Goal: Transaction & Acquisition: Subscribe to service/newsletter

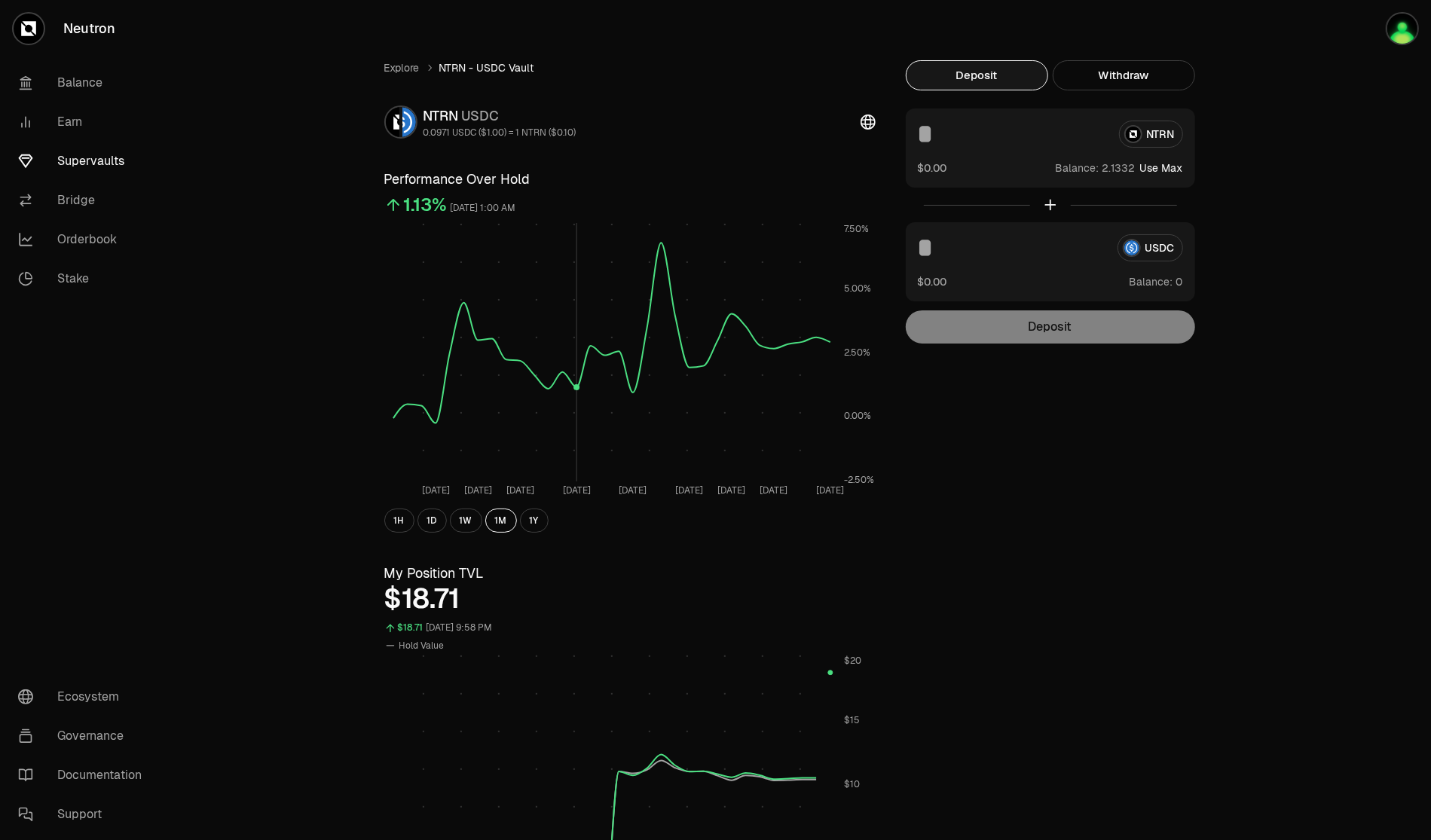
scroll to position [226, 0]
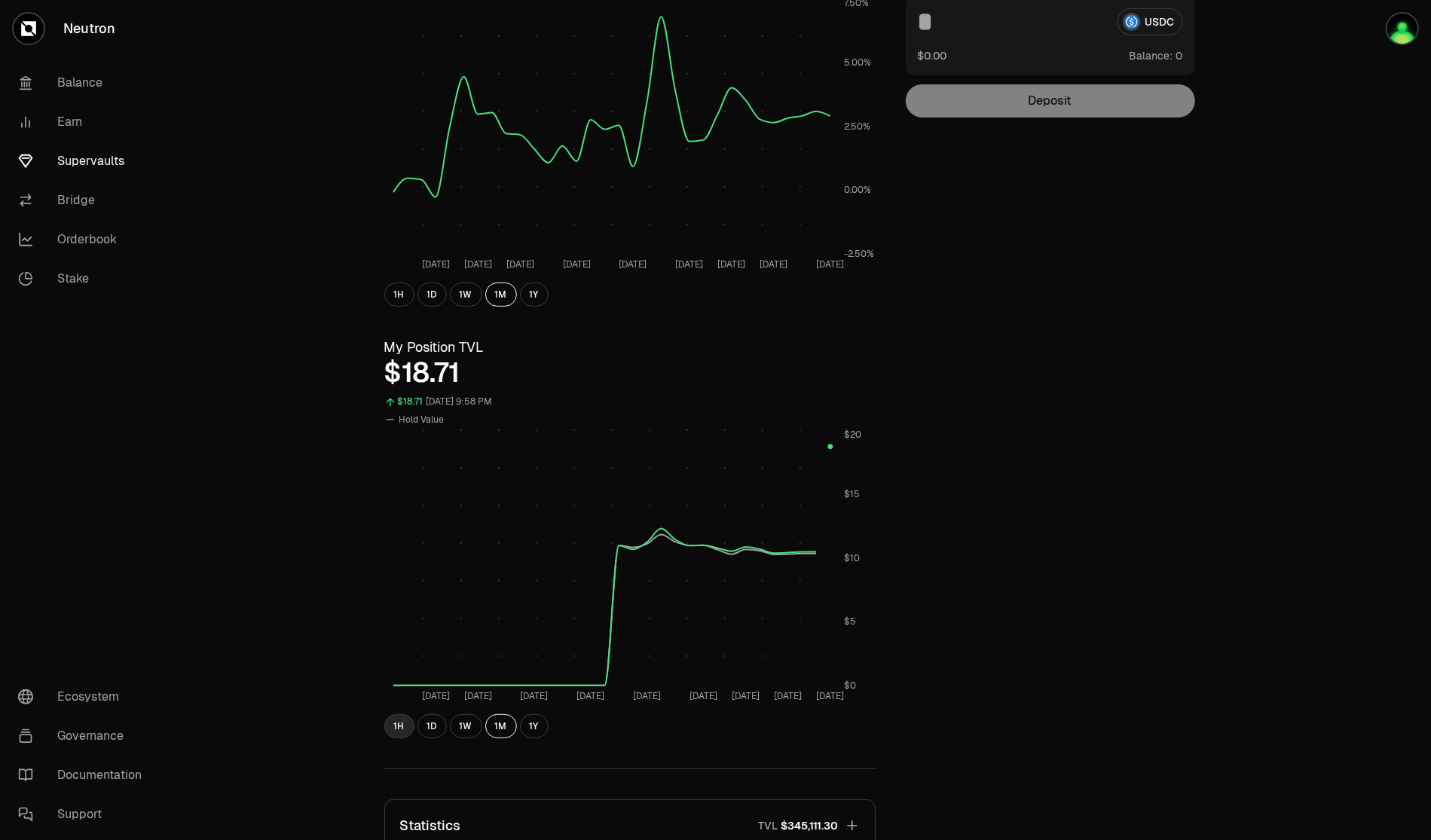
click at [408, 726] on button "1H" at bounding box center [399, 726] width 30 height 24
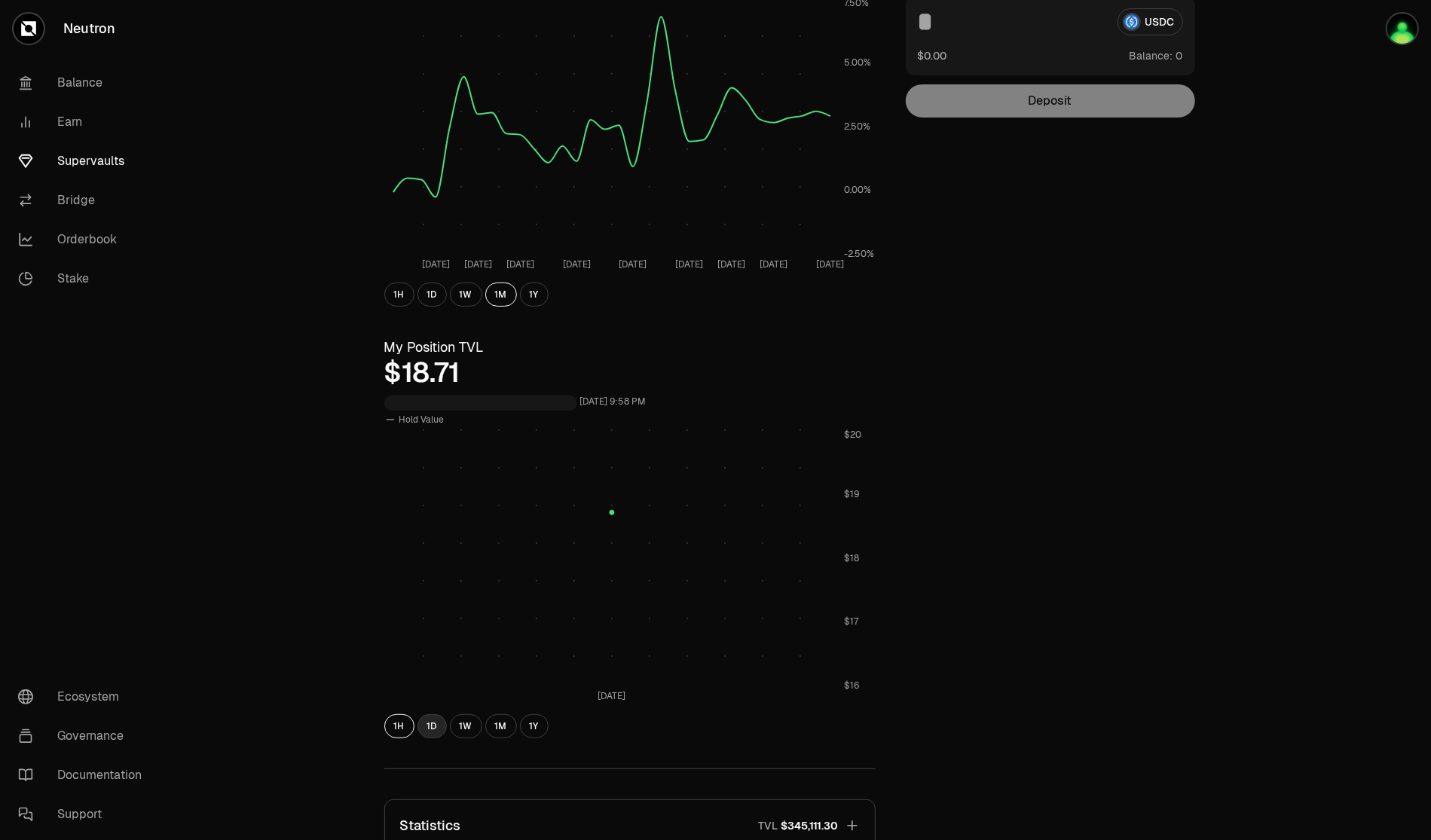
click at [442, 722] on button "1D" at bounding box center [432, 726] width 29 height 24
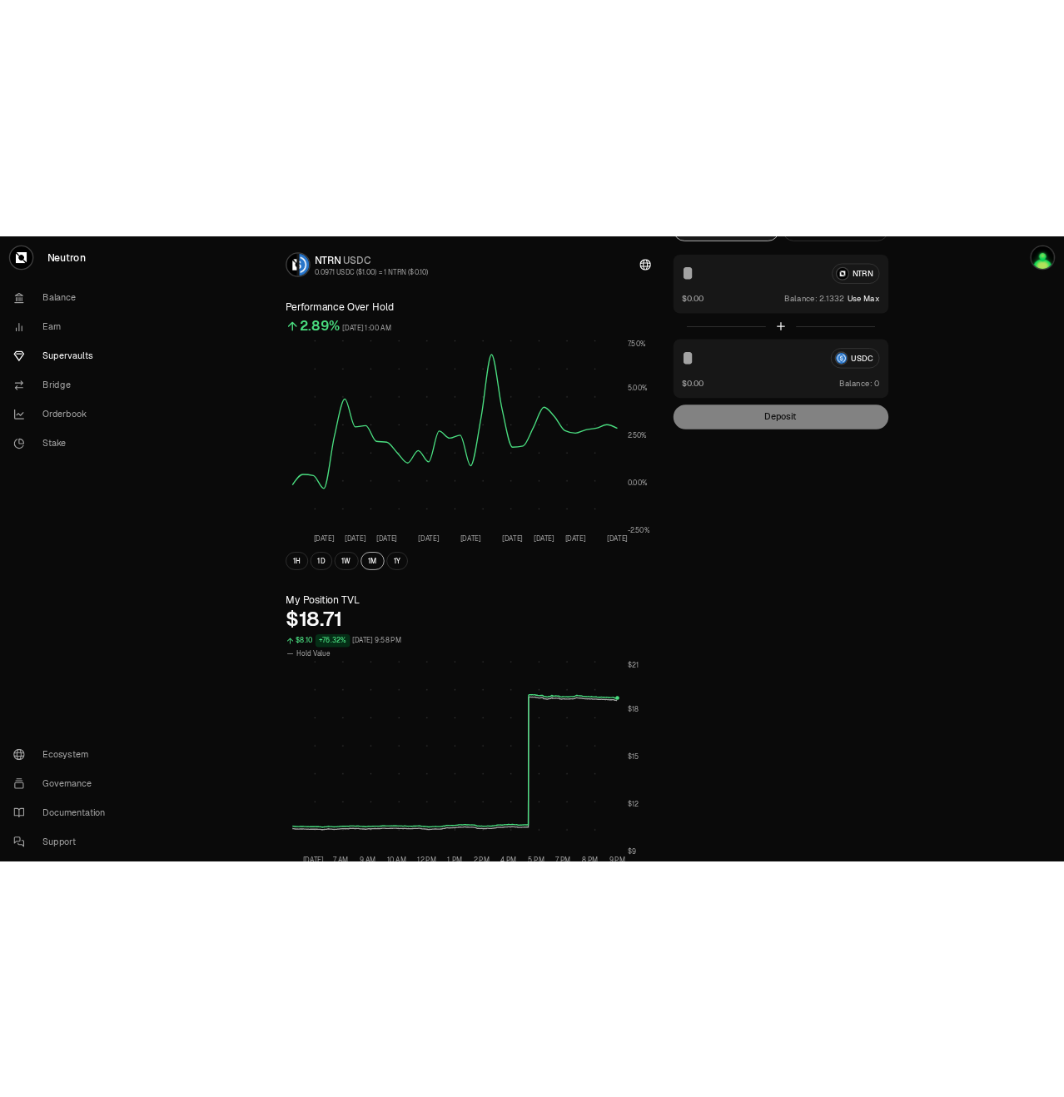
scroll to position [0, 0]
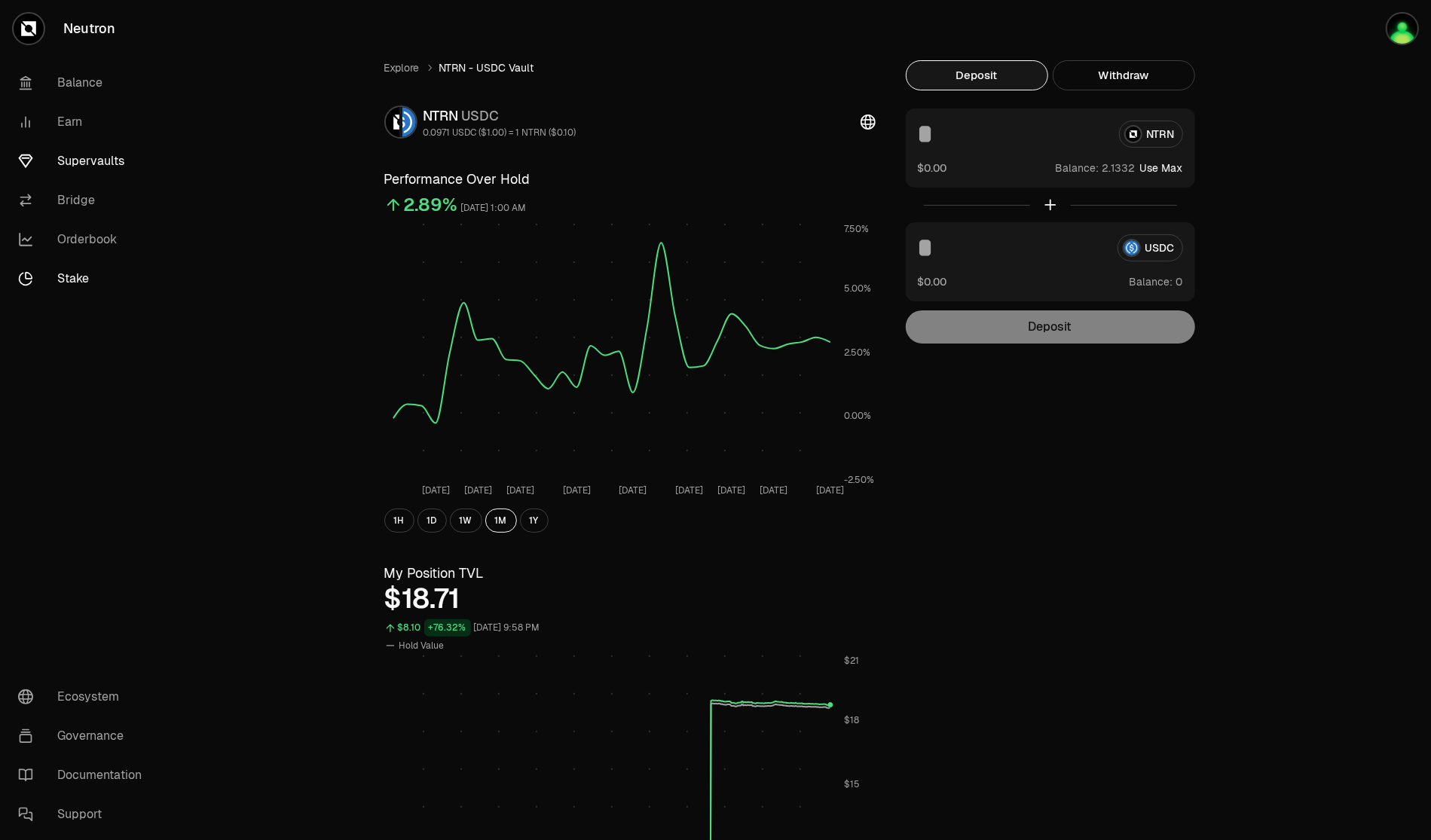
click at [87, 271] on link "Stake" at bounding box center [84, 278] width 157 height 39
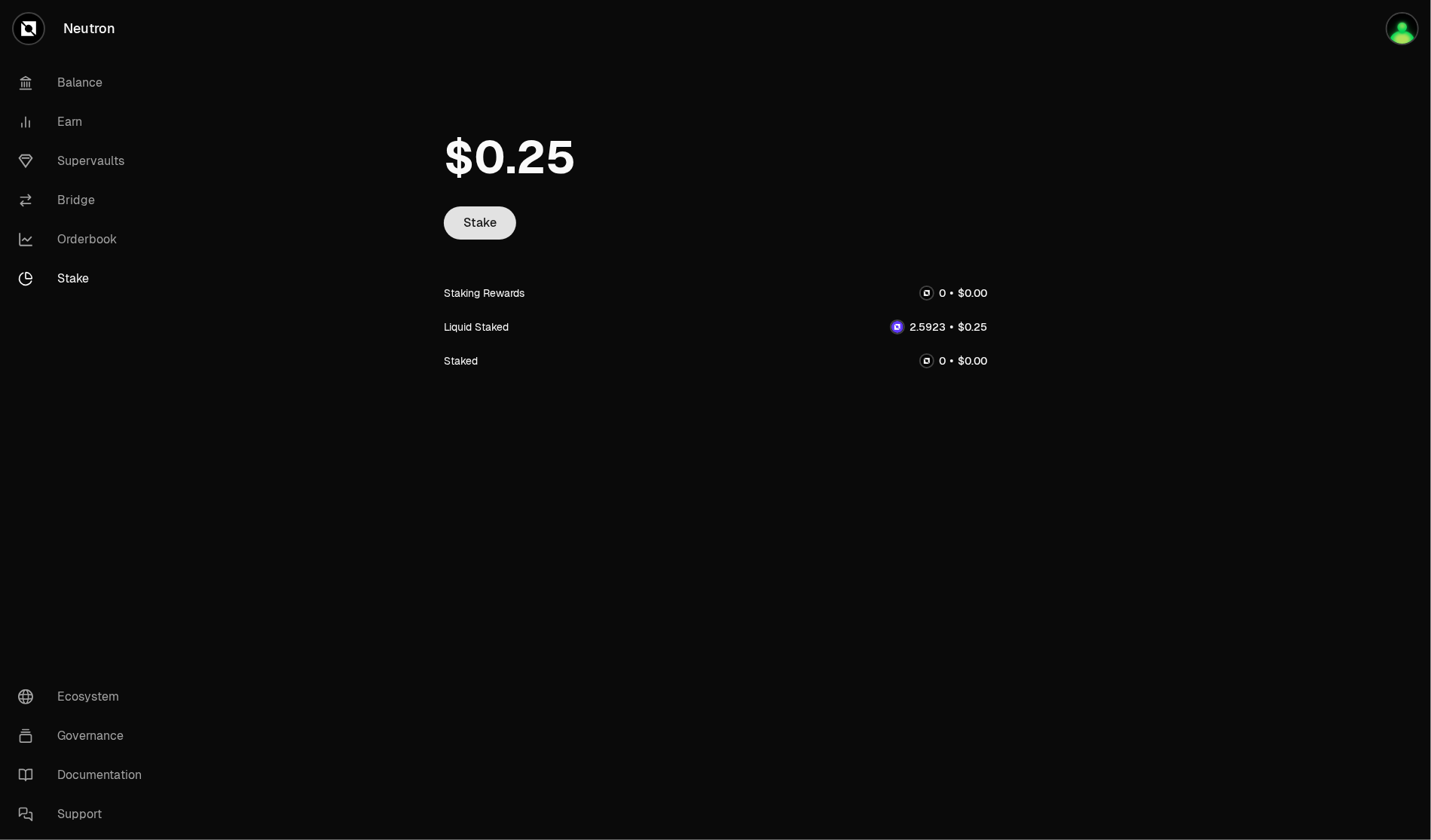
click at [488, 219] on link "Stake" at bounding box center [480, 223] width 72 height 33
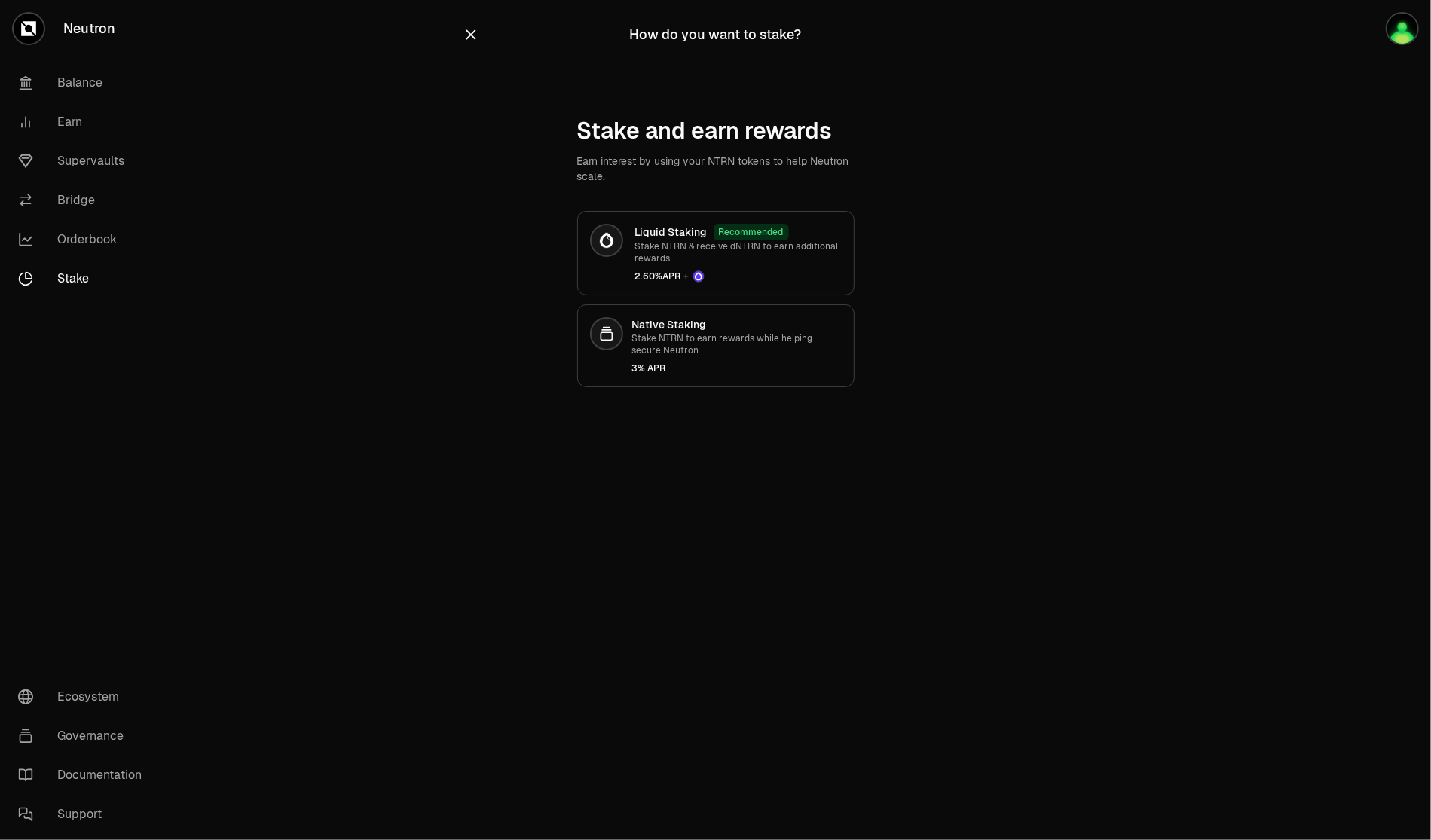
click at [475, 37] on icon "button" at bounding box center [471, 34] width 16 height 16
